Goal: Check status: Check status

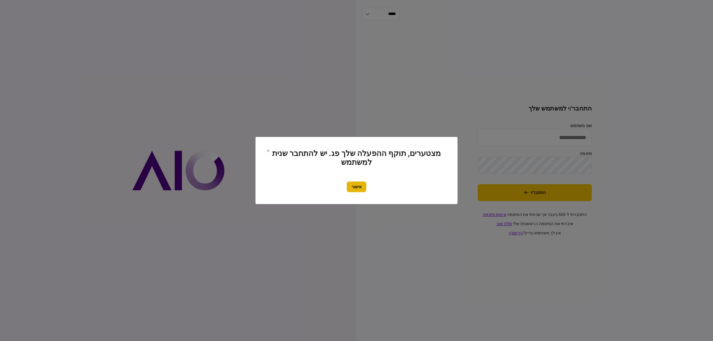
type input "**********"
click at [357, 188] on button "אישור" at bounding box center [356, 186] width 20 height 11
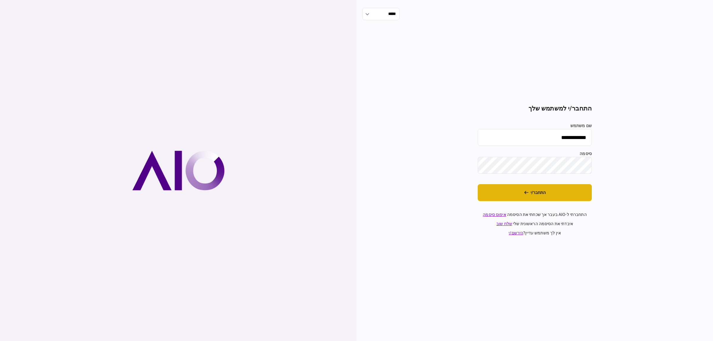
click at [567, 191] on button "התחבר/י" at bounding box center [534, 192] width 114 height 17
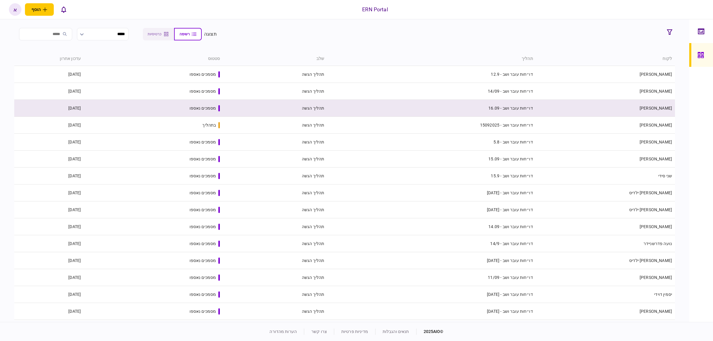
click at [622, 113] on td "[PERSON_NAME]" at bounding box center [605, 108] width 139 height 17
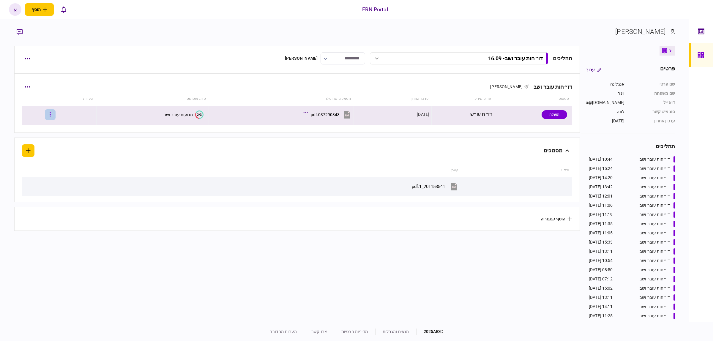
click at [54, 118] on button "button" at bounding box center [50, 114] width 11 height 11
click at [26, 194] on li "העלה קובץ" at bounding box center [31, 191] width 52 height 13
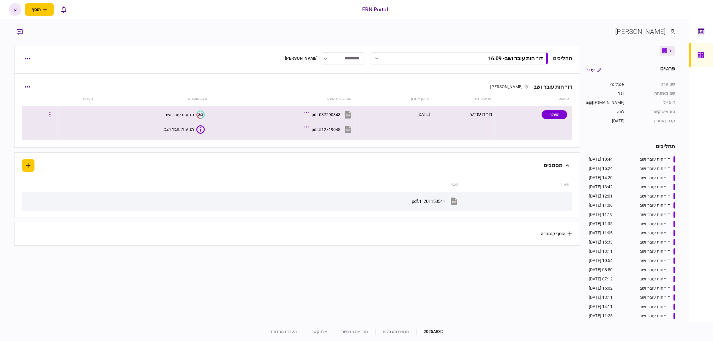
click at [341, 128] on button "512719048.pdf" at bounding box center [329, 129] width 47 height 13
click at [174, 128] on div "תנועות עובר ושב" at bounding box center [178, 129] width 29 height 5
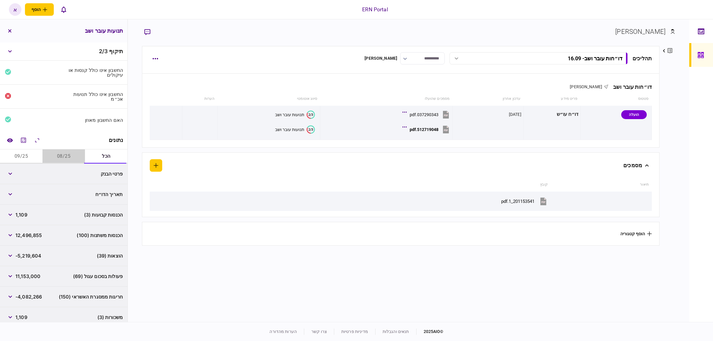
click at [72, 158] on button "08/25" at bounding box center [63, 156] width 42 height 14
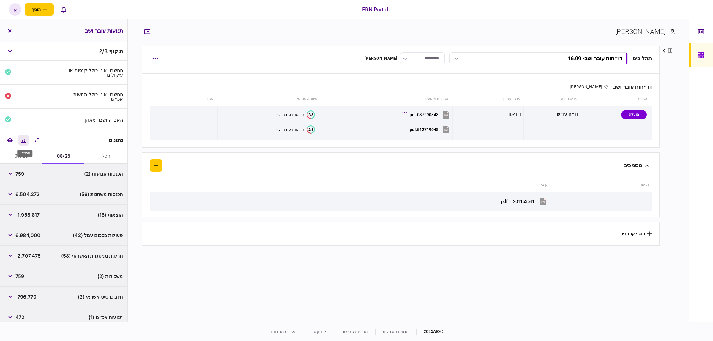
click at [25, 140] on icon "מחשבון" at bounding box center [23, 140] width 7 height 7
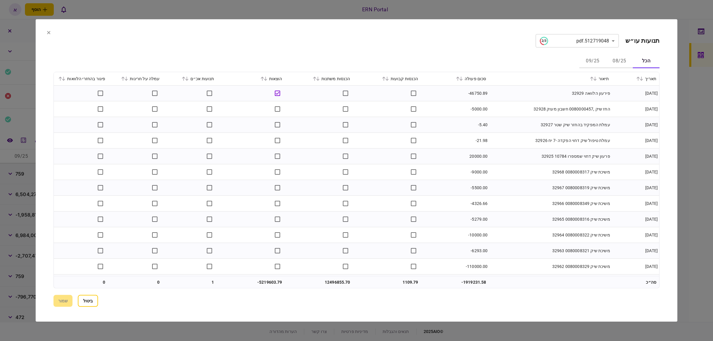
click at [636, 77] on icon at bounding box center [638, 79] width 4 height 4
click at [621, 63] on button "08/25" at bounding box center [619, 61] width 27 height 14
click at [185, 79] on icon at bounding box center [183, 79] width 3 height 4
click at [458, 77] on icon at bounding box center [458, 79] width 4 height 4
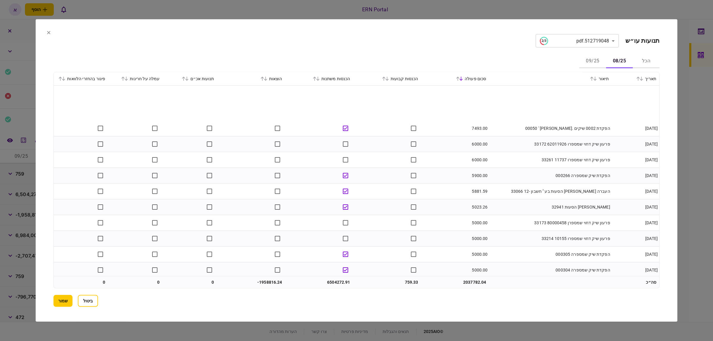
scroll to position [883, 0]
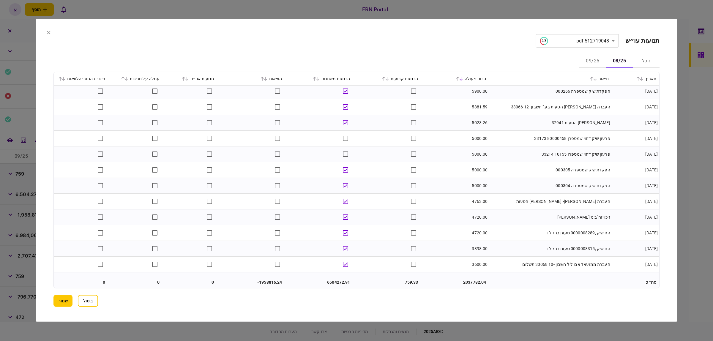
click at [264, 75] on div "הוצאות" at bounding box center [251, 78] width 62 height 7
click at [264, 79] on icon at bounding box center [262, 79] width 4 height 4
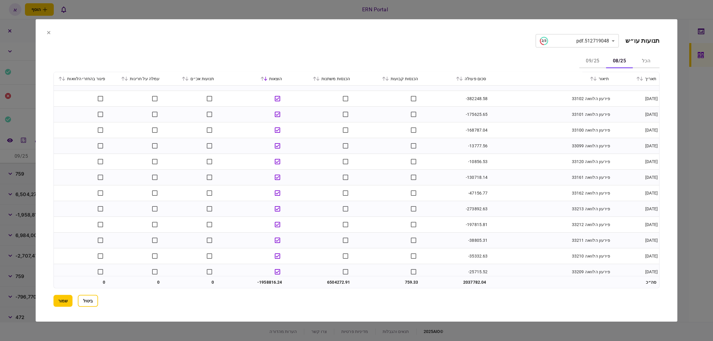
scroll to position [84, 0]
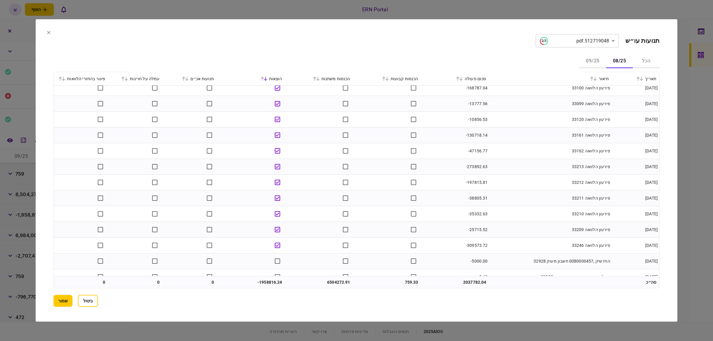
click at [459, 79] on icon at bounding box center [457, 79] width 3 height 4
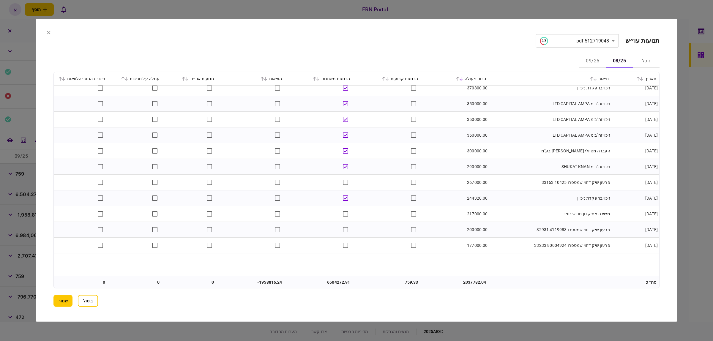
scroll to position [0, 0]
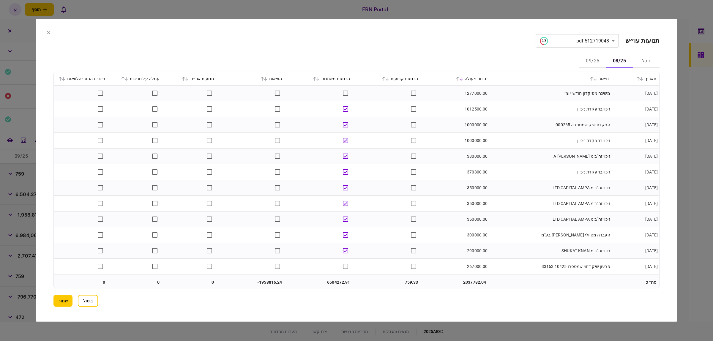
click at [458, 75] on div "סכום פעולה" at bounding box center [455, 78] width 62 height 7
click at [459, 77] on icon at bounding box center [458, 79] width 4 height 4
click at [263, 80] on icon at bounding box center [262, 79] width 4 height 4
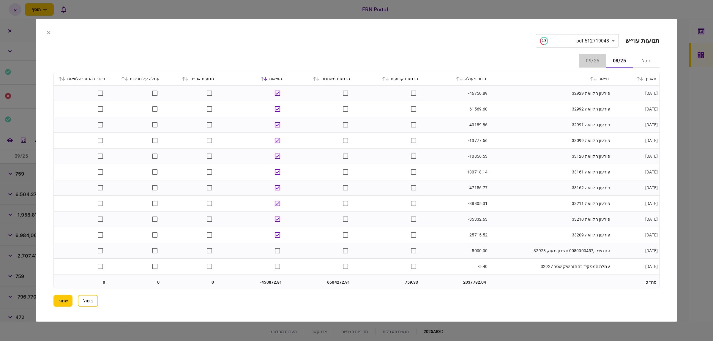
click at [587, 62] on button "09/25" at bounding box center [592, 61] width 27 height 14
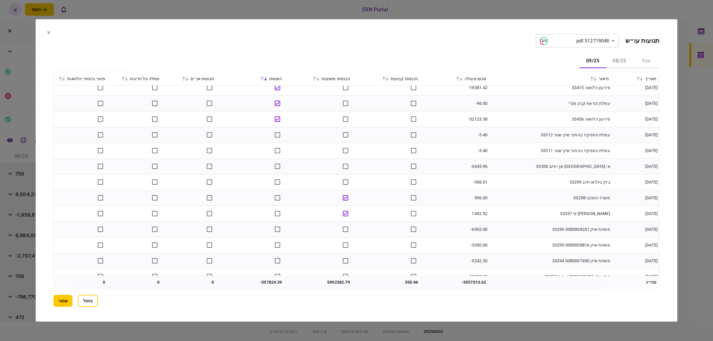
scroll to position [336, 0]
